Goal: Information Seeking & Learning: Learn about a topic

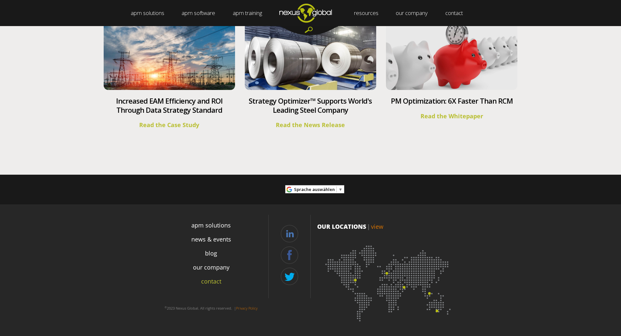
click at [212, 283] on link "contact" at bounding box center [211, 281] width 20 height 9
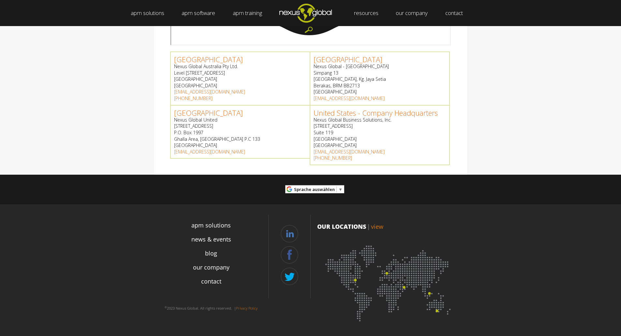
scroll to position [146, 0]
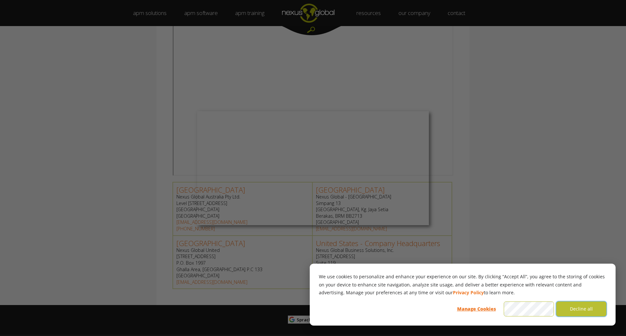
click at [595, 309] on button "Decline all" at bounding box center [581, 308] width 50 height 15
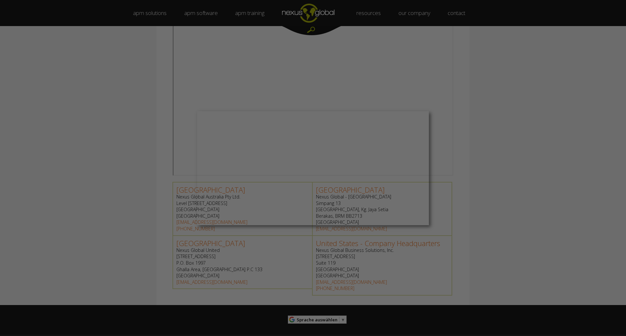
click at [496, 105] on div at bounding box center [316, 169] width 632 height 339
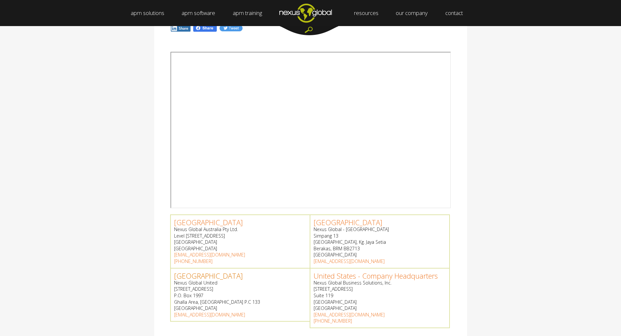
scroll to position [211, 0]
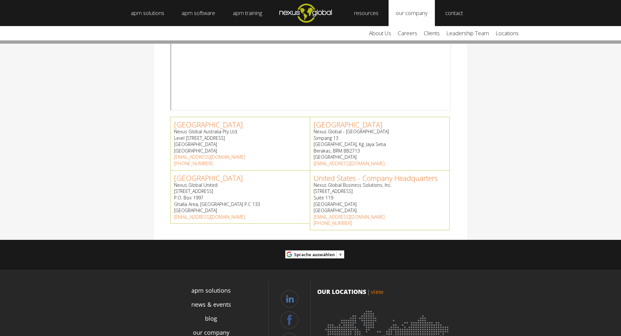
click at [426, 13] on link "our company" at bounding box center [411, 13] width 46 height 26
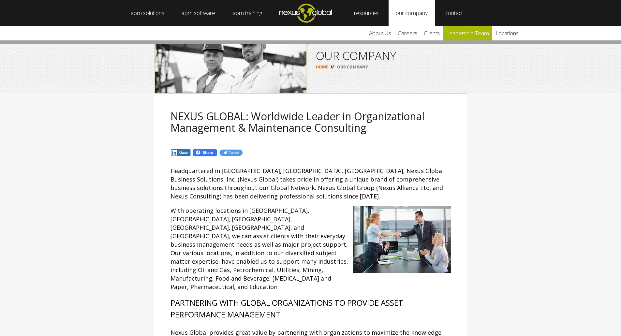
click at [464, 30] on link "leadership team" at bounding box center [467, 33] width 49 height 14
